Goal: Task Accomplishment & Management: Manage account settings

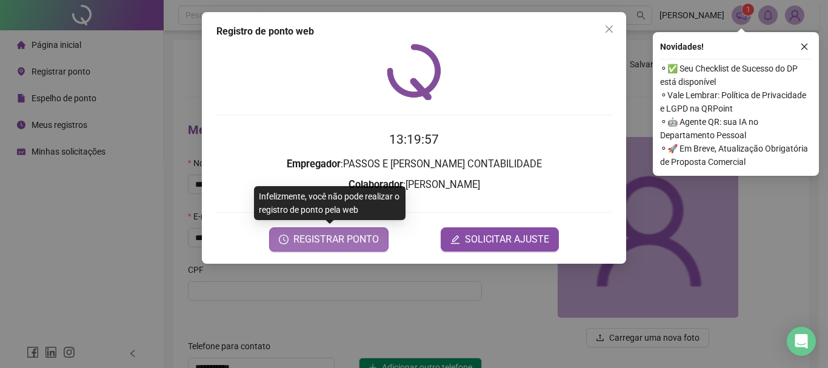
click at [364, 244] on span "REGISTRAR PONTO" at bounding box center [335, 239] width 85 height 15
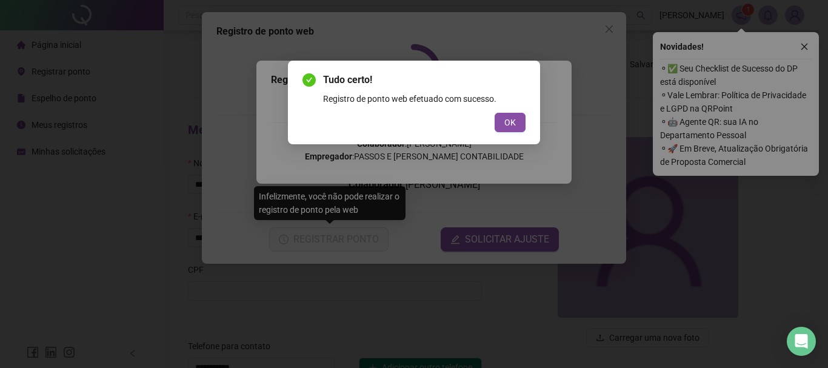
drag, startPoint x: 521, startPoint y: 121, endPoint x: 628, endPoint y: 37, distance: 136.5
click at [521, 122] on button "OK" at bounding box center [510, 122] width 31 height 19
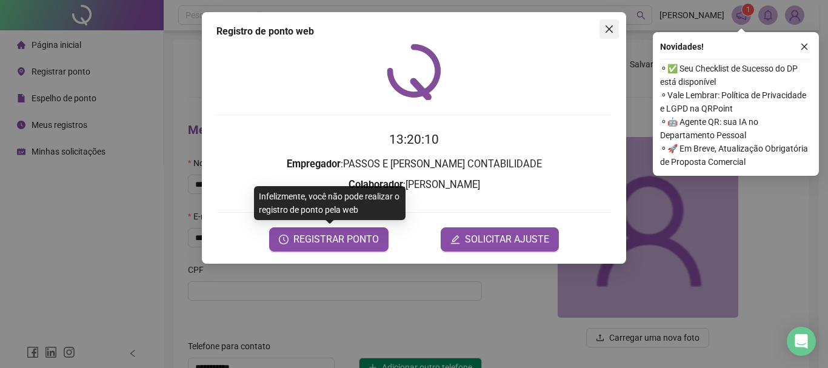
click at [617, 26] on span "Close" at bounding box center [609, 29] width 19 height 10
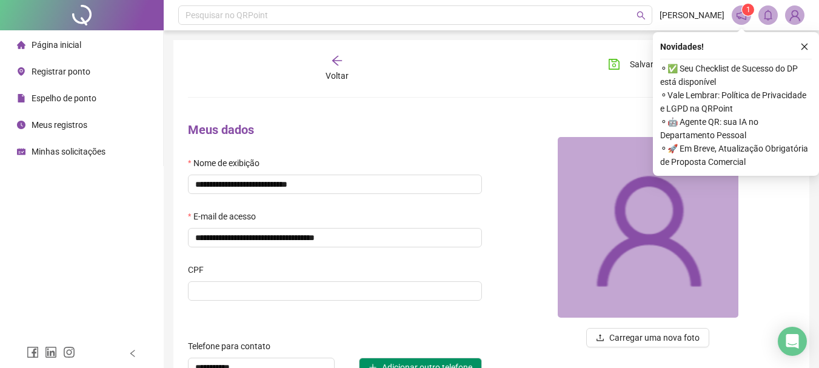
drag, startPoint x: 806, startPoint y: 45, endPoint x: 421, endPoint y: 97, distance: 388.5
click at [806, 46] on icon "close" at bounding box center [804, 46] width 8 height 8
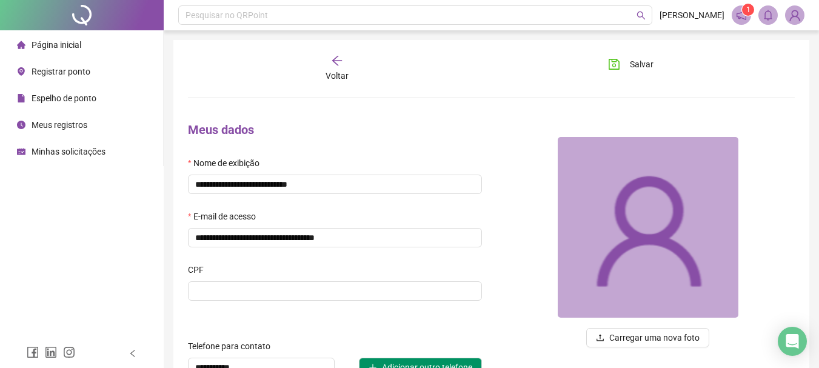
click at [61, 116] on div "Meus registros" at bounding box center [52, 125] width 70 height 24
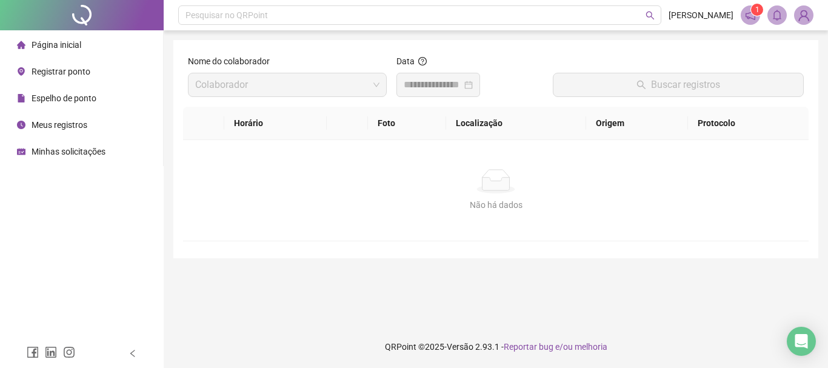
click at [449, 93] on div at bounding box center [439, 85] width 84 height 24
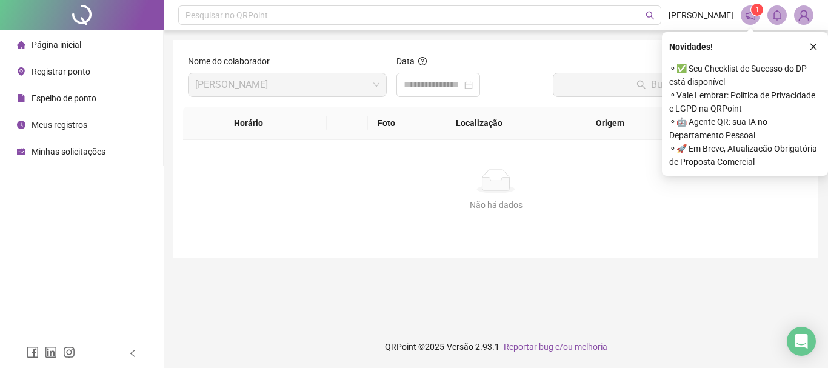
click at [69, 78] on div "Registrar ponto" at bounding box center [53, 71] width 73 height 24
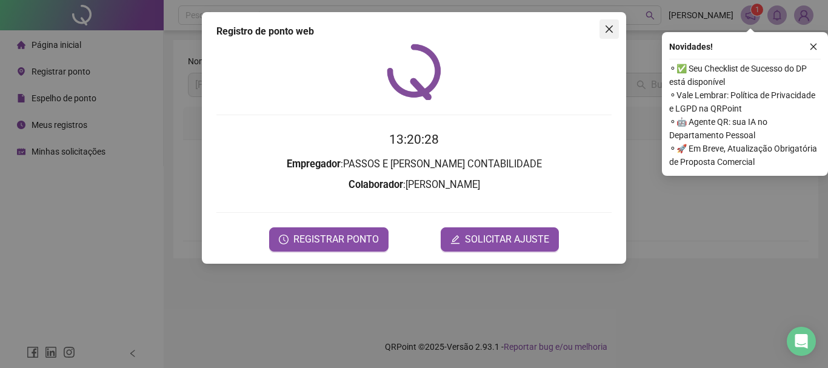
click at [606, 27] on icon "close" at bounding box center [610, 29] width 10 height 10
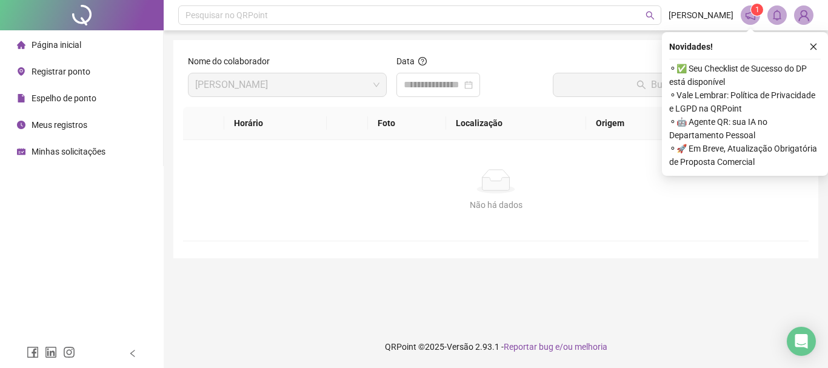
click at [62, 129] on span "Meus registros" at bounding box center [60, 125] width 56 height 10
click at [429, 95] on div at bounding box center [439, 85] width 84 height 24
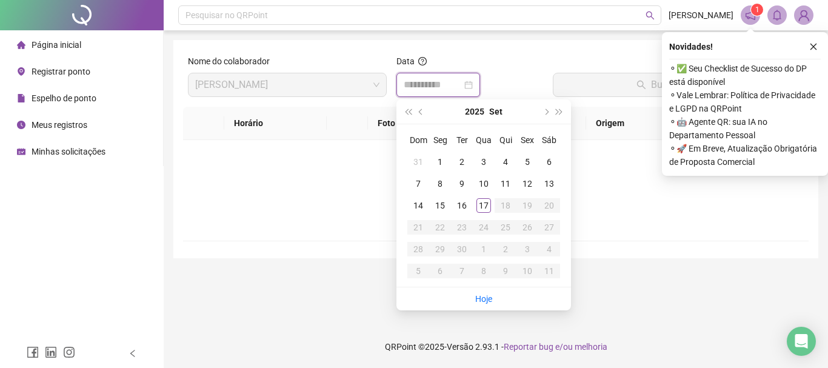
type input "**********"
click at [490, 300] on link "Hoje" at bounding box center [483, 299] width 17 height 10
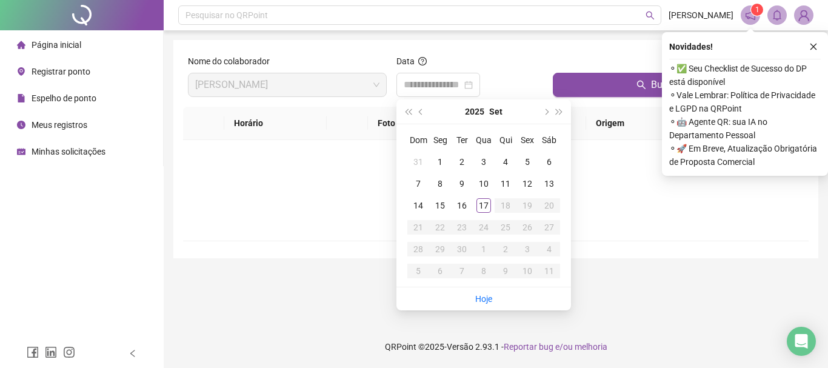
type input "**********"
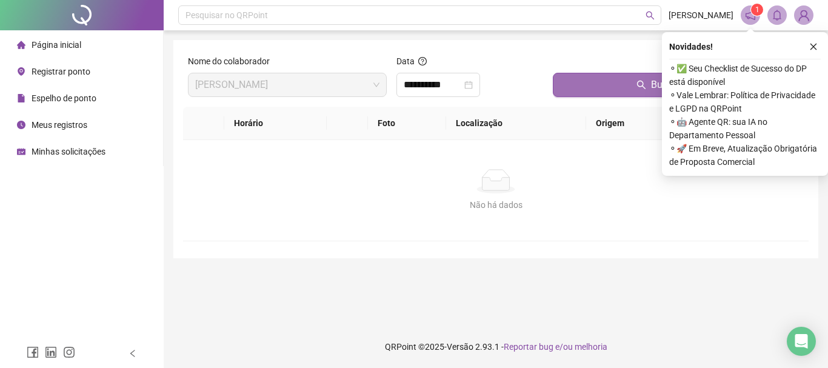
click at [623, 93] on button "Buscar registros" at bounding box center [678, 85] width 251 height 24
